Goal: Task Accomplishment & Management: Manage account settings

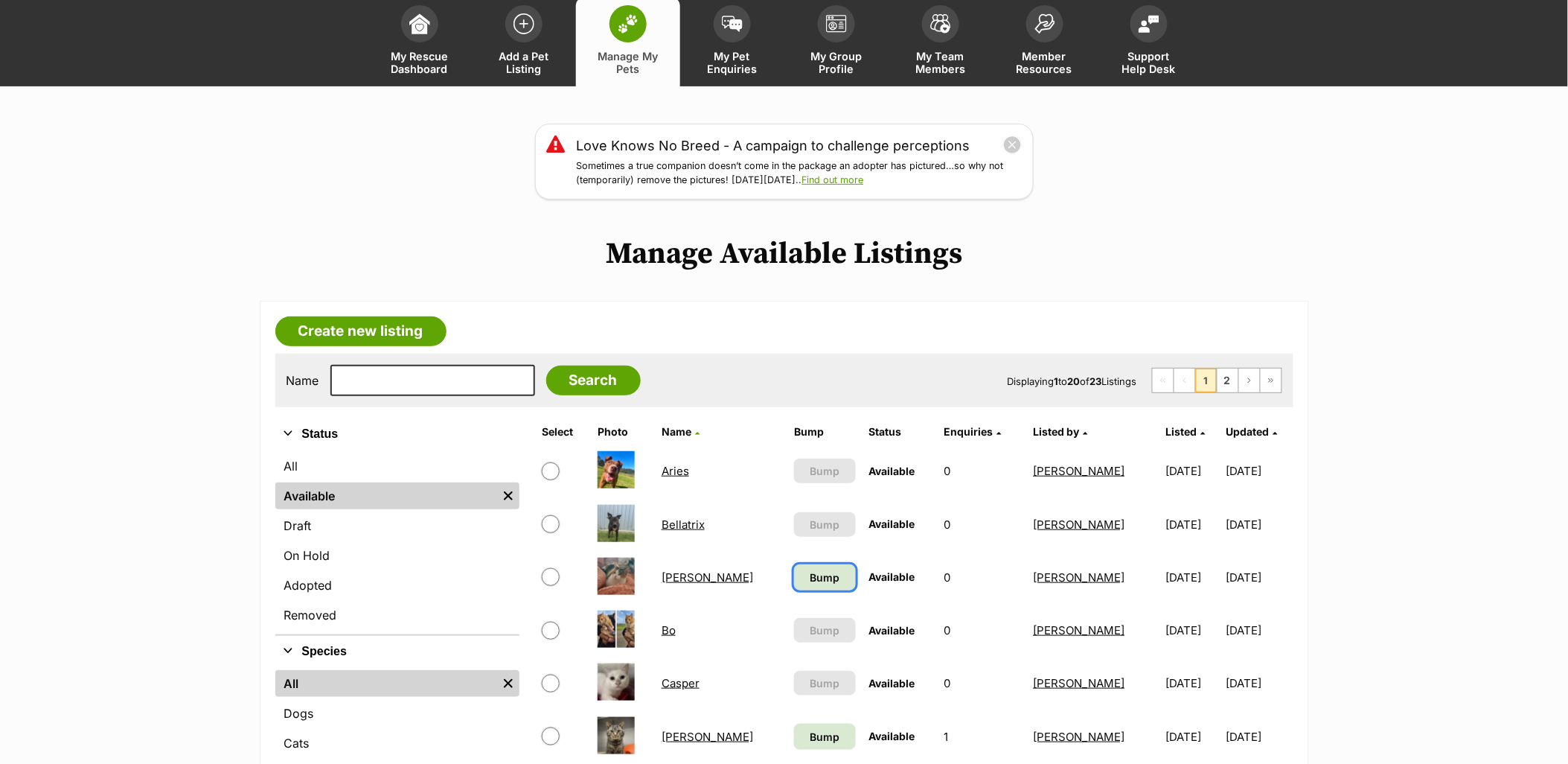
click at [810, 579] on span "Bump" at bounding box center [824, 578] width 30 height 15
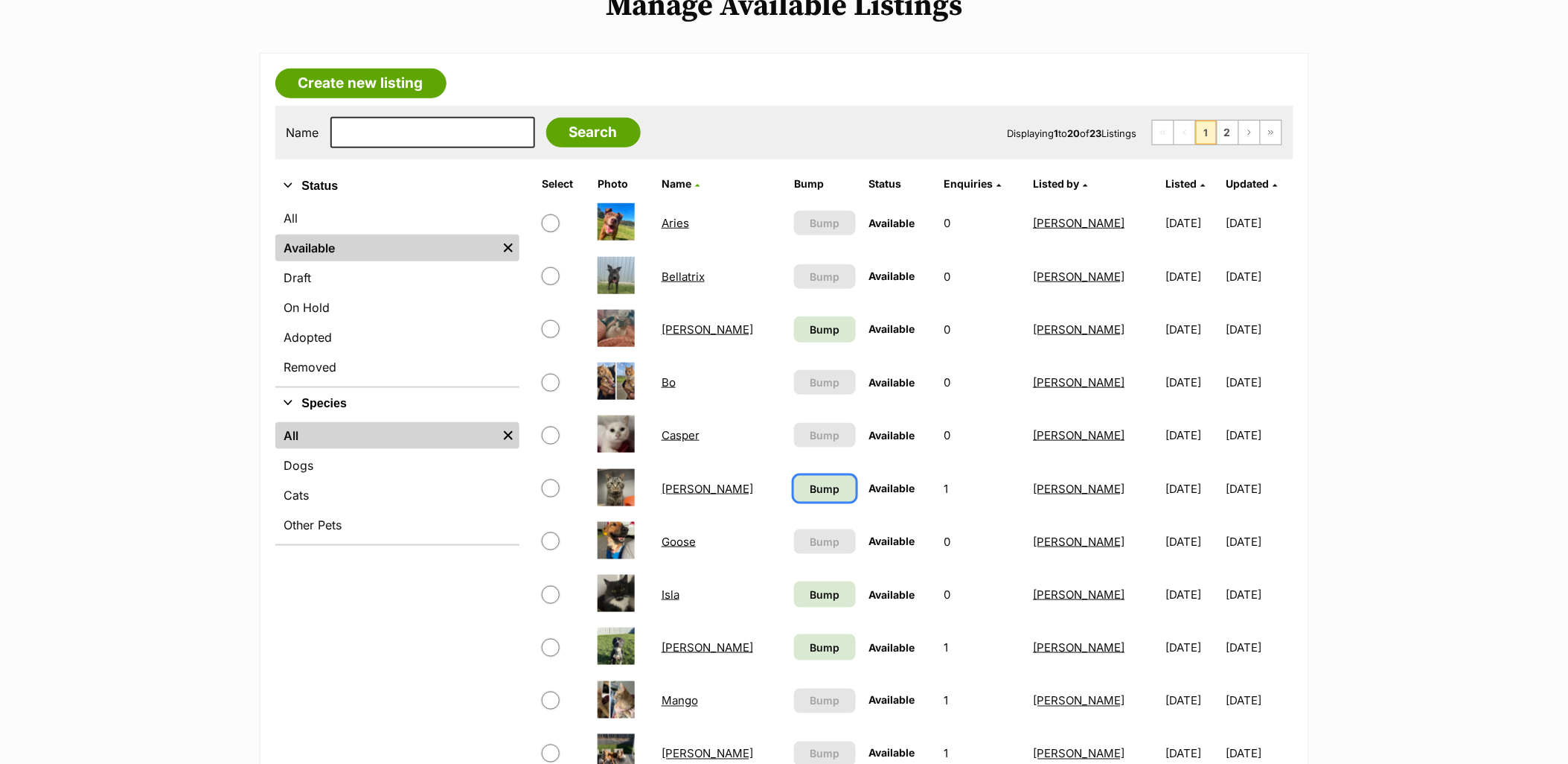
click at [810, 487] on span "Bump" at bounding box center [824, 489] width 30 height 15
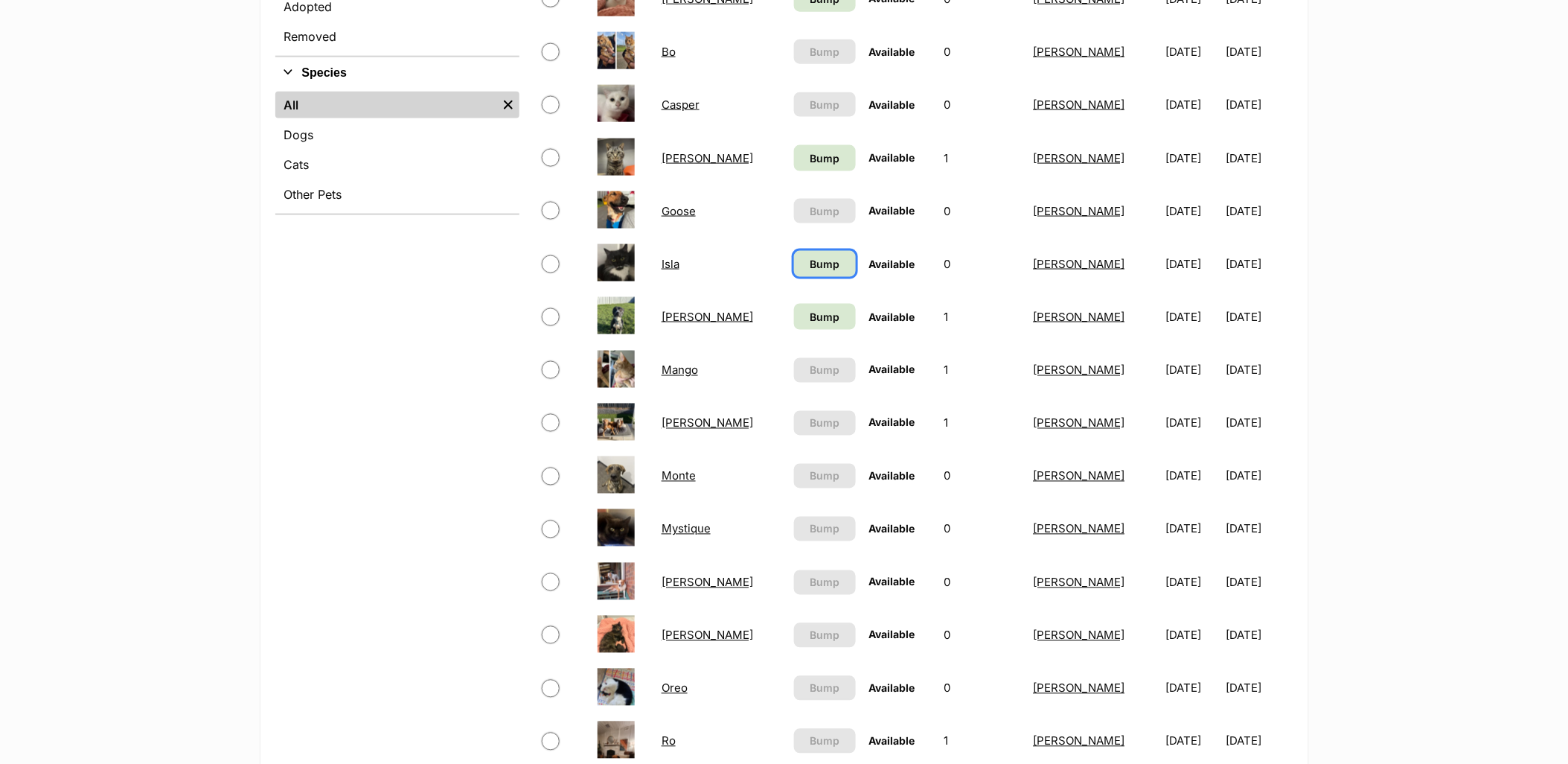
drag, startPoint x: 781, startPoint y: 267, endPoint x: 782, endPoint y: 307, distance: 40.0
click at [810, 266] on span "Bump" at bounding box center [824, 264] width 30 height 15
click at [810, 316] on span "Bump" at bounding box center [824, 317] width 30 height 15
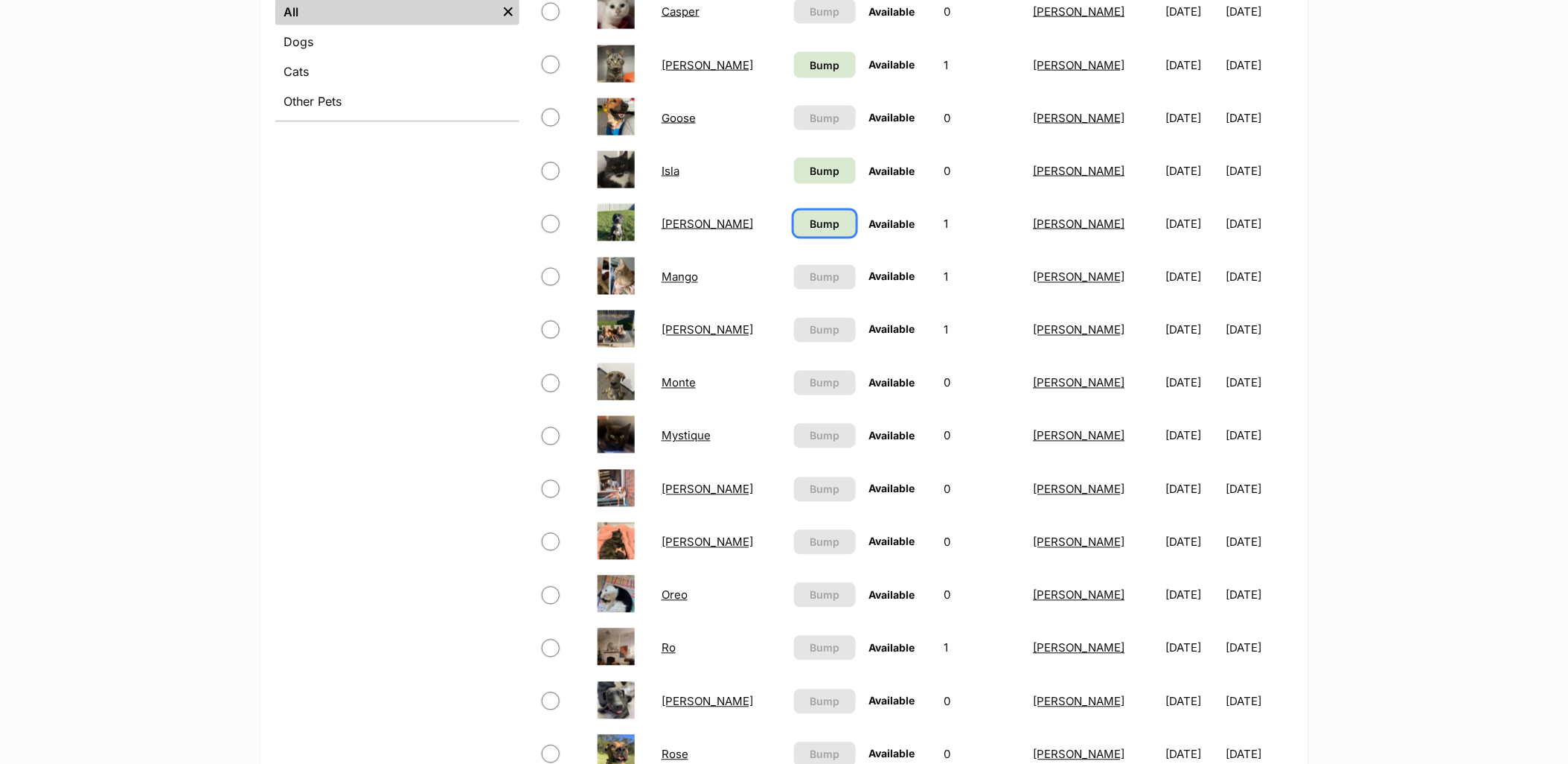
scroll to position [993, 0]
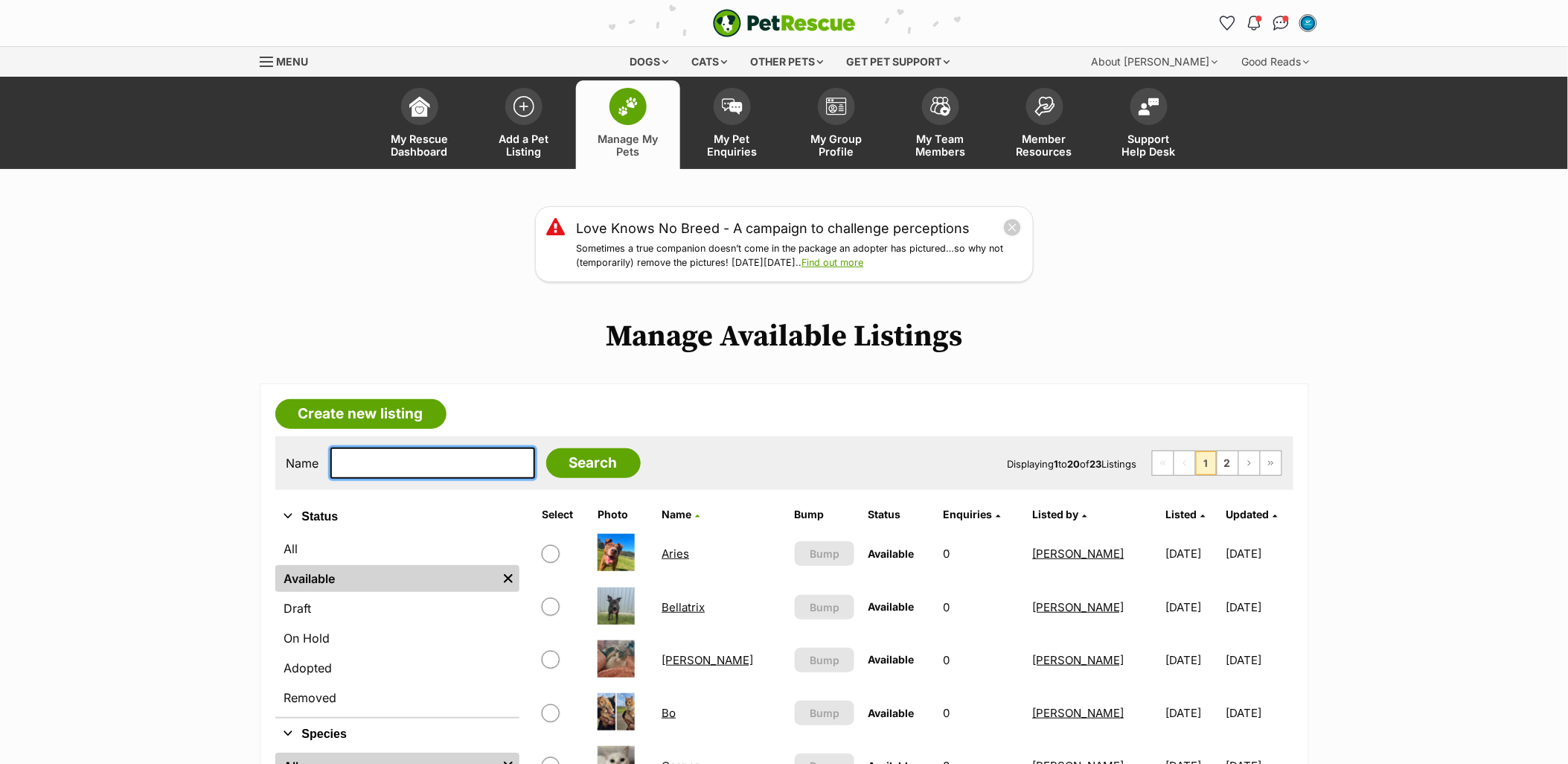
click at [460, 462] on input "text" at bounding box center [433, 463] width 205 height 32
type input "monte"
click at [546, 448] on input "Search" at bounding box center [593, 463] width 95 height 30
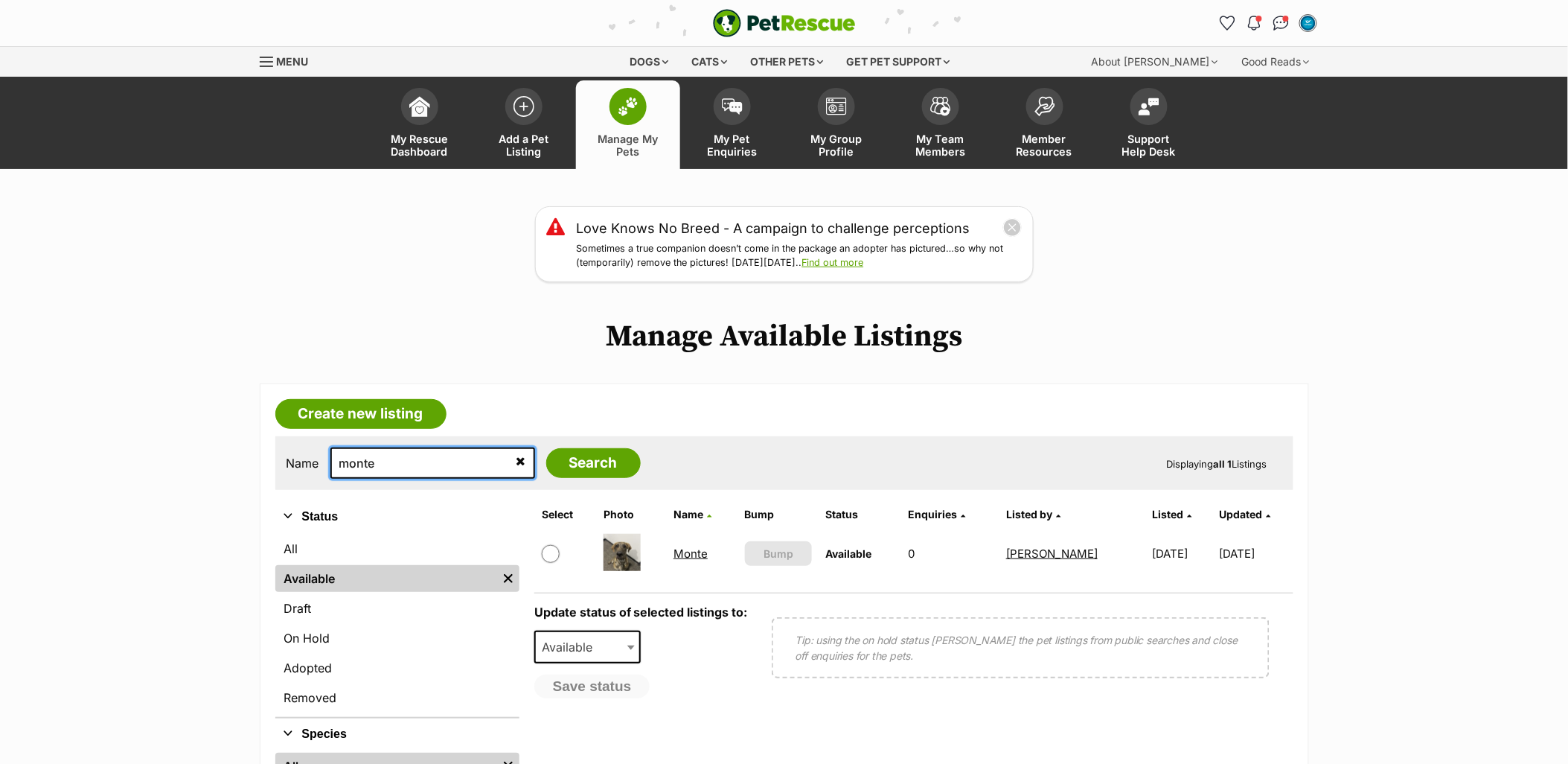
click at [428, 462] on input "monte" at bounding box center [433, 463] width 205 height 32
type input "dakota"
click at [546, 448] on input "Search" at bounding box center [593, 463] width 95 height 30
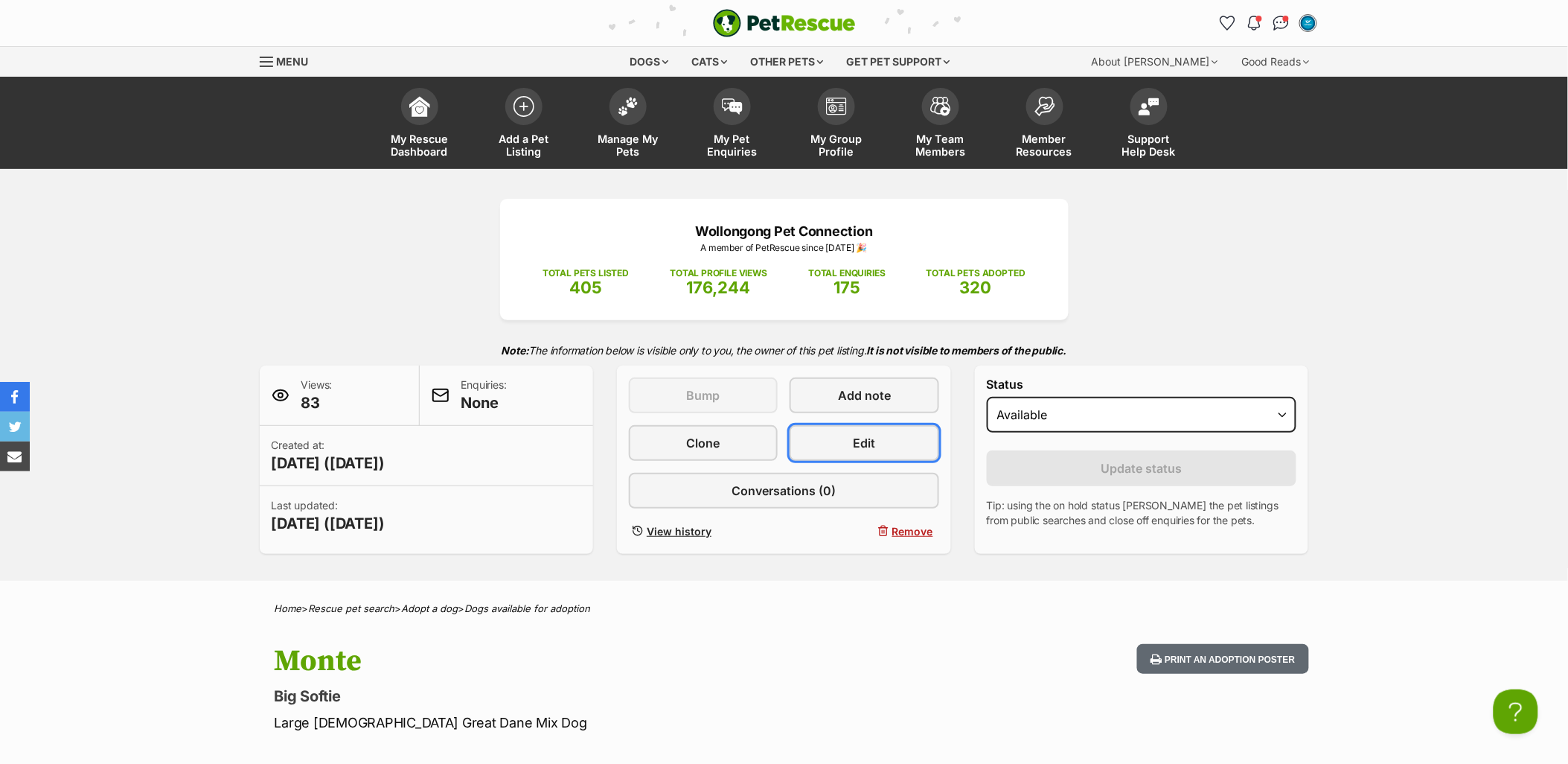
drag, startPoint x: 871, startPoint y: 442, endPoint x: 963, endPoint y: 32, distance: 420.2
click at [871, 442] on span "Edit" at bounding box center [864, 443] width 22 height 18
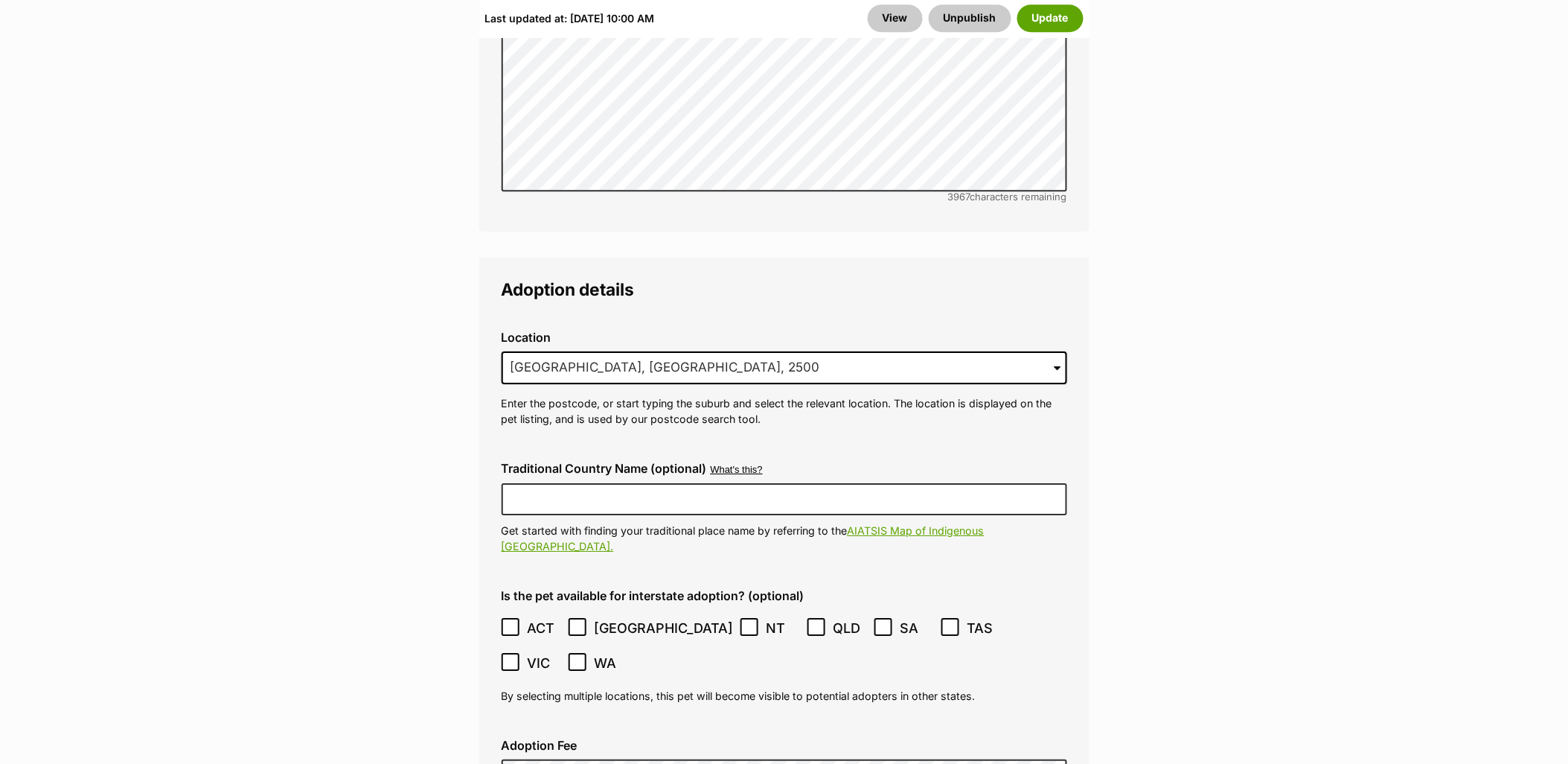
scroll to position [3793, 0]
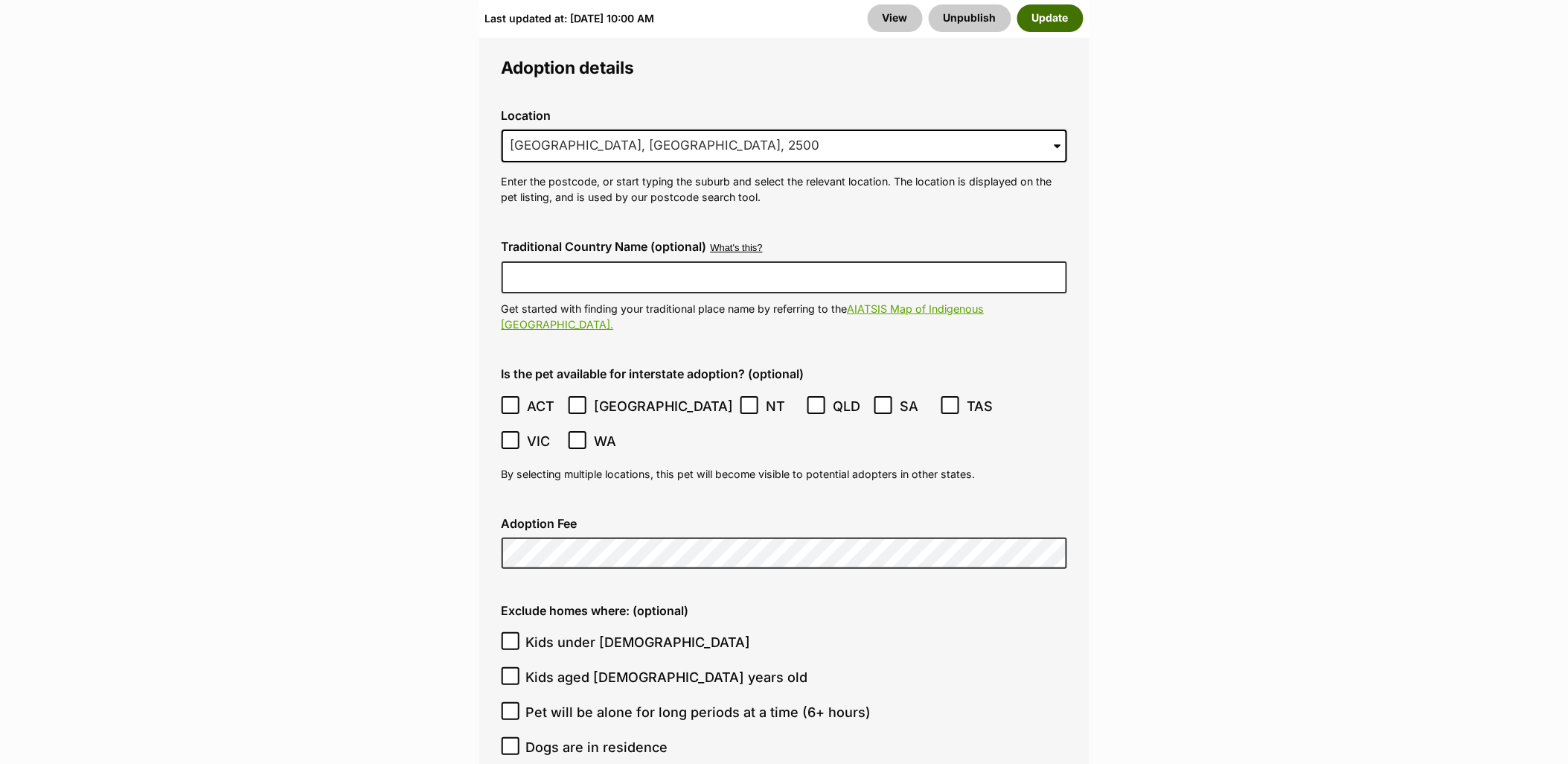
click at [1064, 17] on button "Update" at bounding box center [1050, 18] width 66 height 27
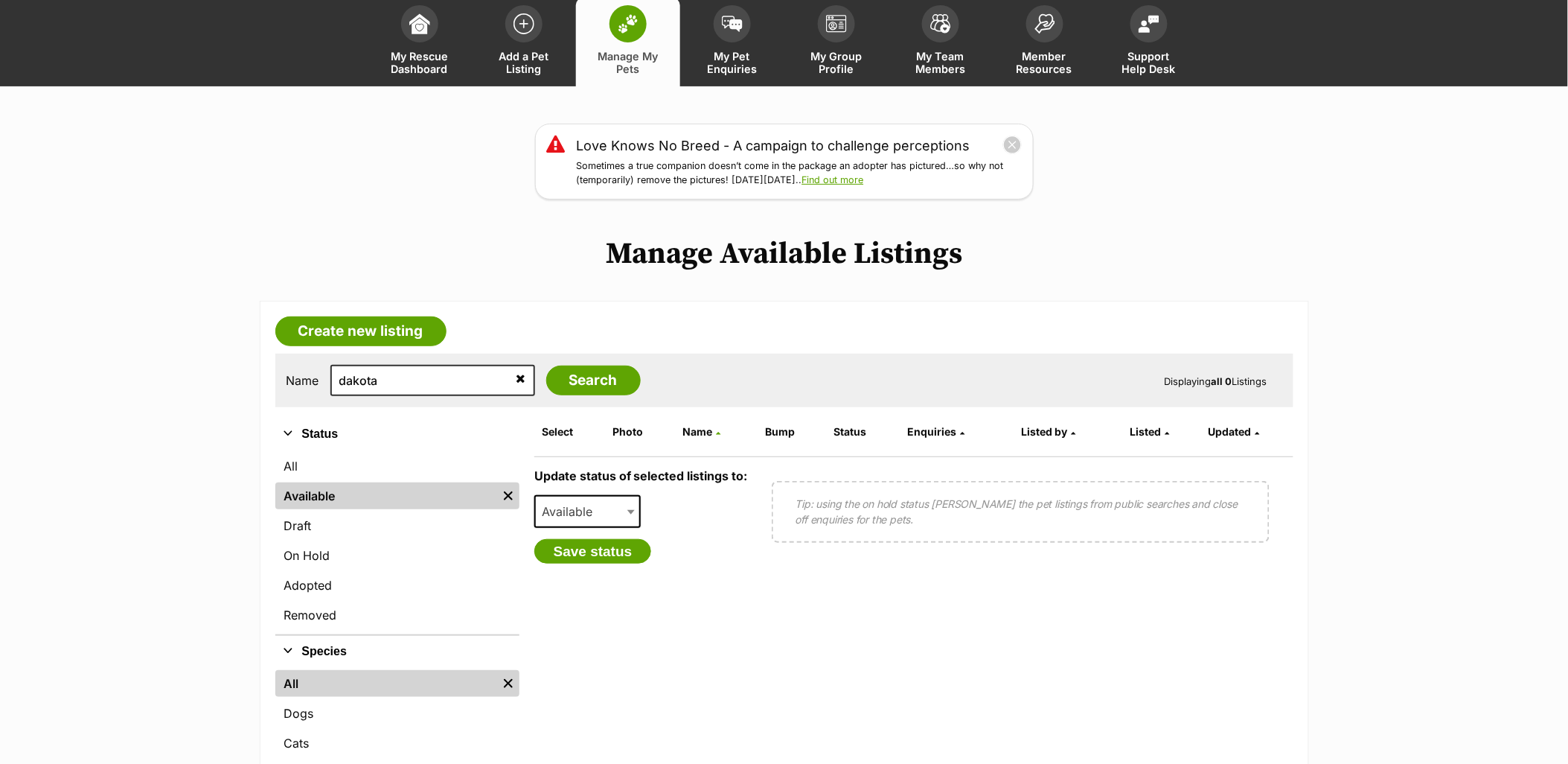
click at [516, 376] on icon at bounding box center [521, 378] width 10 height 11
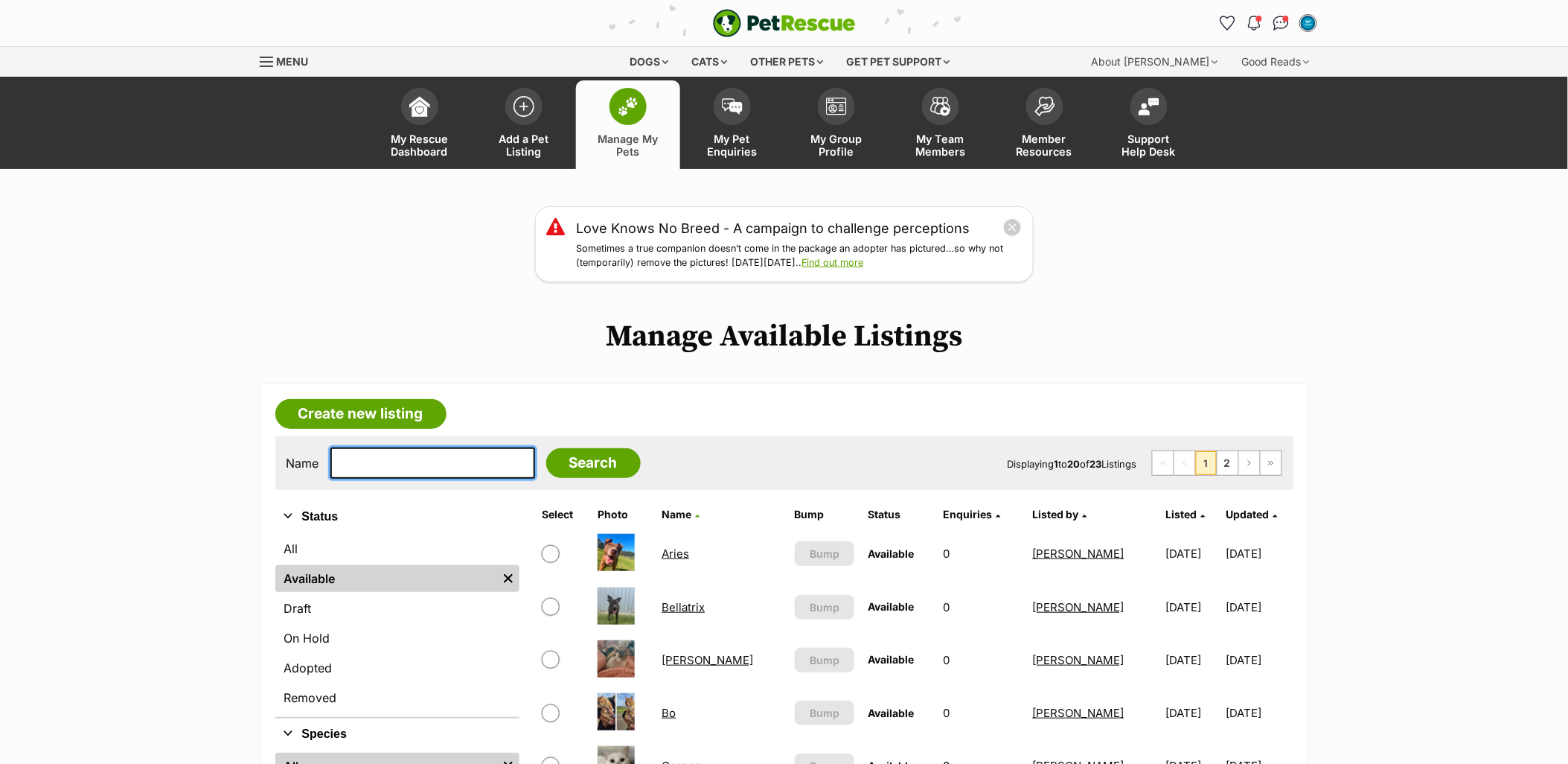
click at [428, 451] on input "text" at bounding box center [433, 463] width 205 height 32
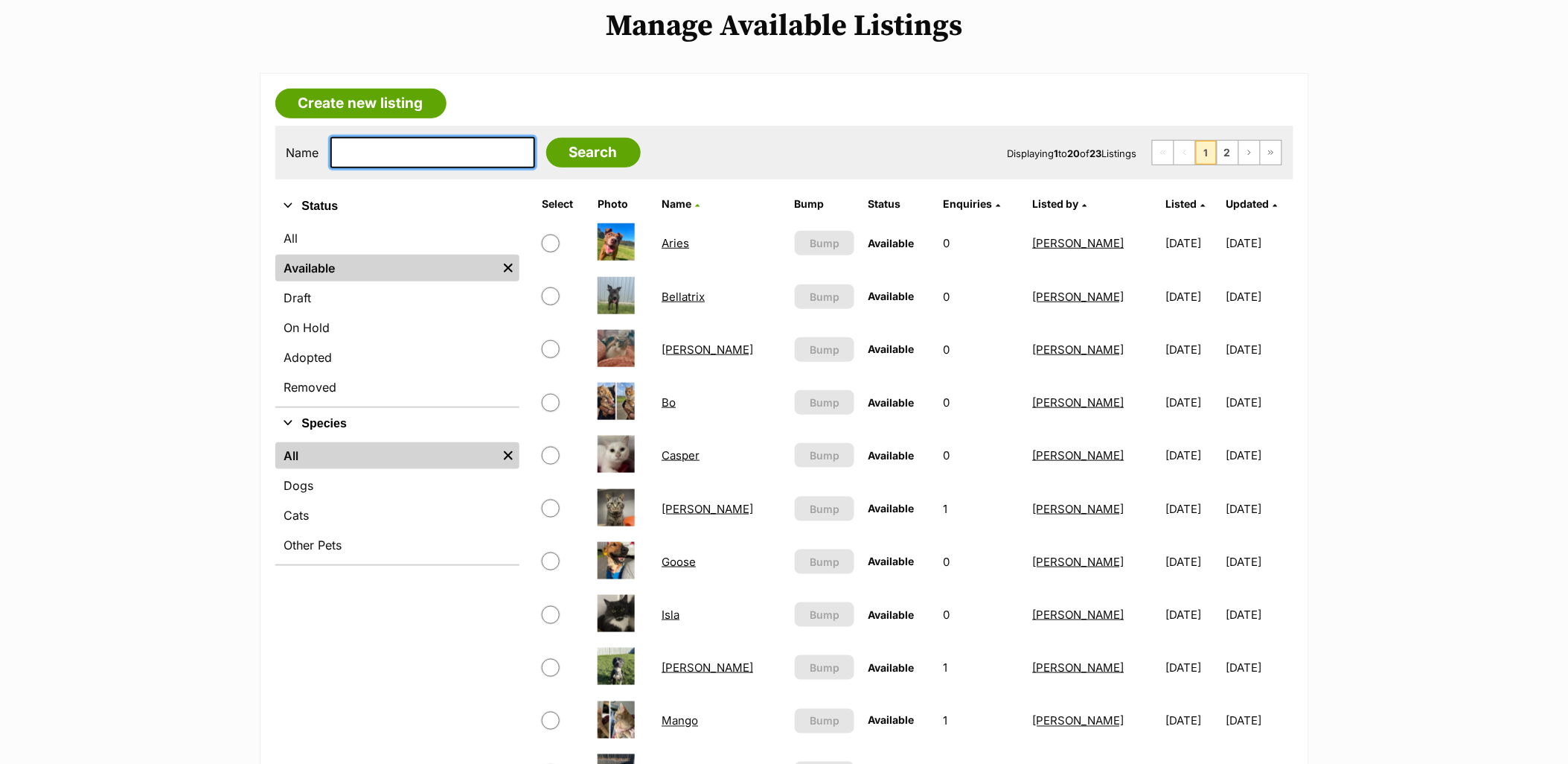
scroll to position [331, 0]
